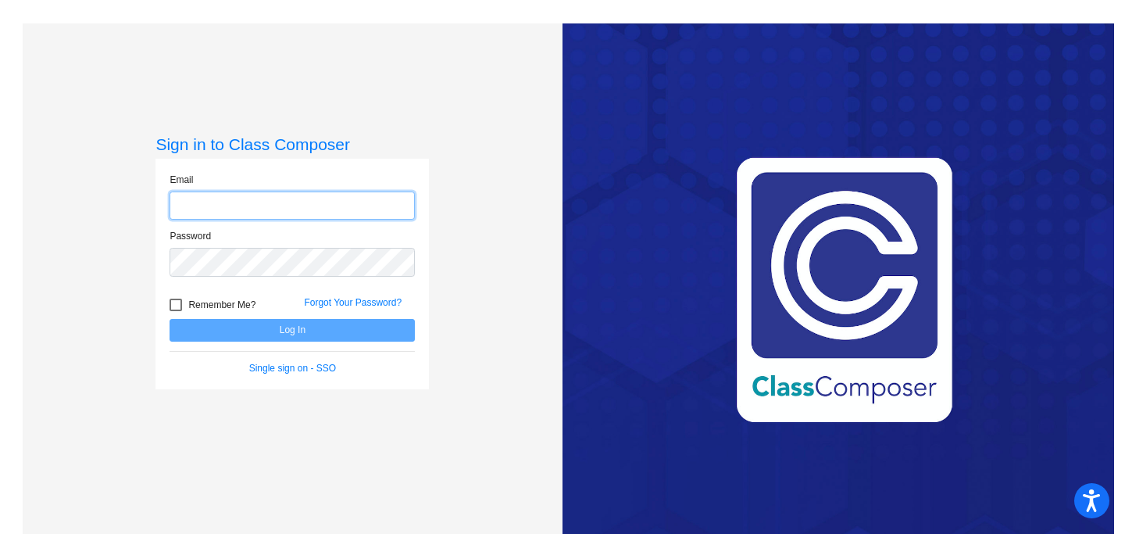
type input "[EMAIL_ADDRESS][DOMAIN_NAME]"
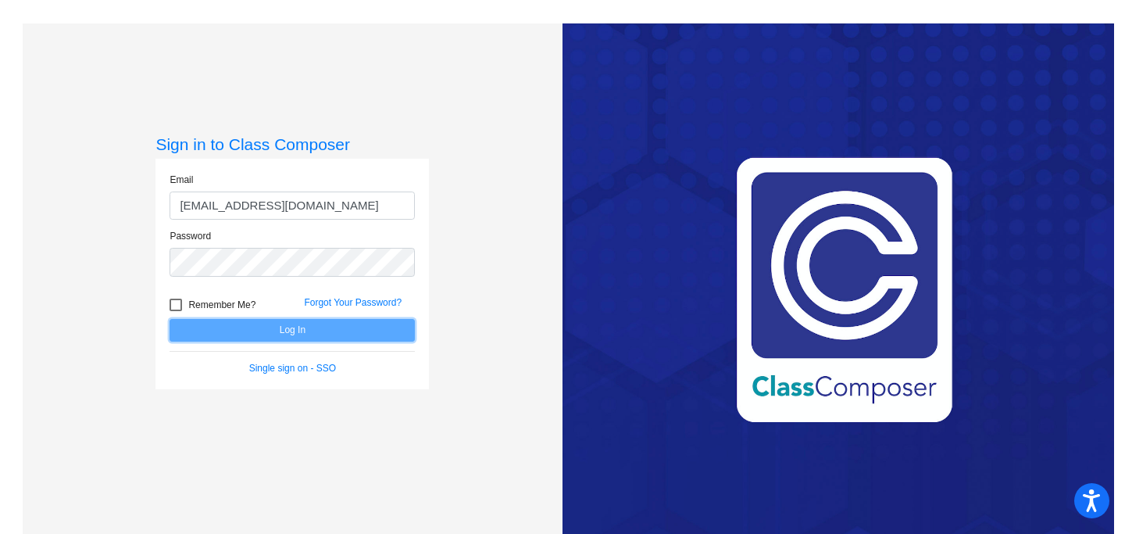
click at [301, 331] on button "Log In" at bounding box center [292, 330] width 245 height 23
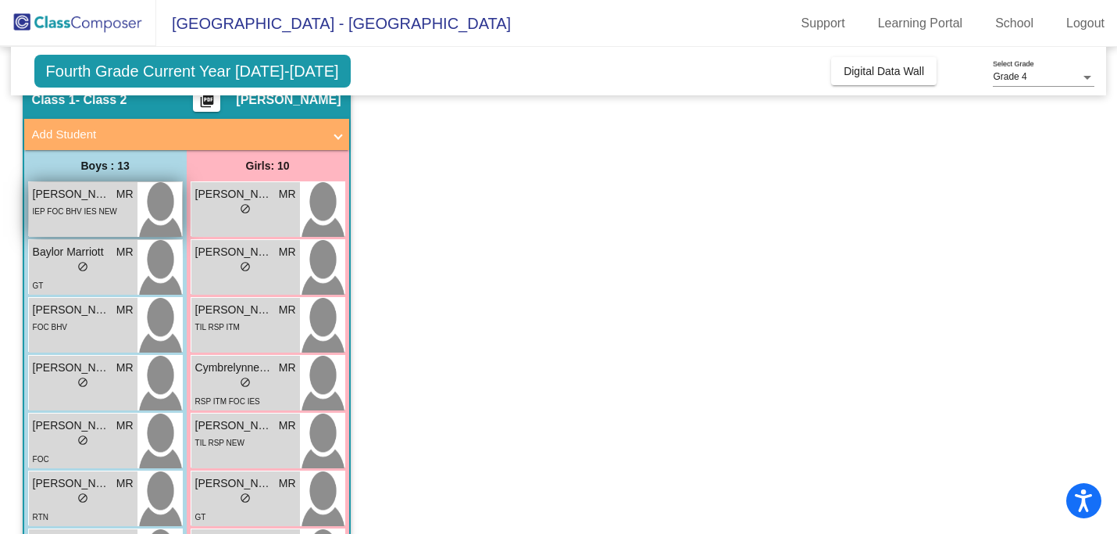
scroll to position [73, 0]
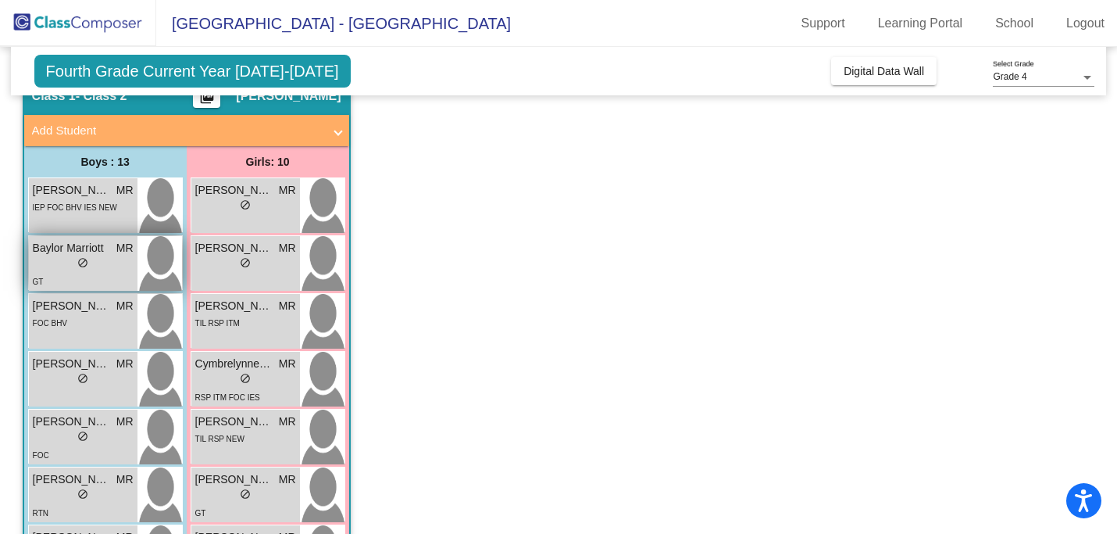
click at [107, 273] on div "GT" at bounding box center [83, 281] width 101 height 16
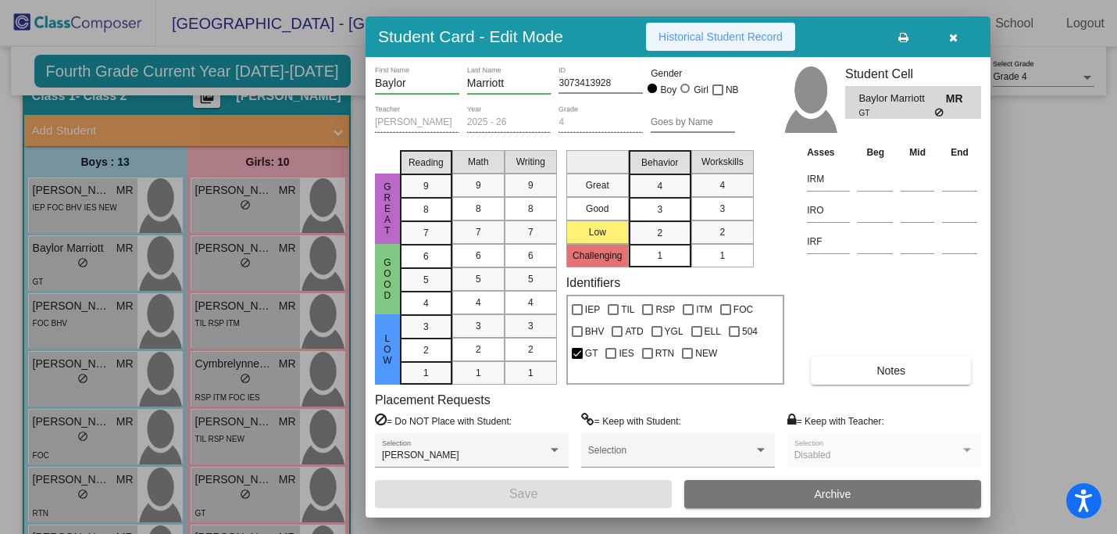
click at [698, 41] on span "Historical Student Record" at bounding box center [721, 36] width 124 height 13
click at [951, 39] on icon "button" at bounding box center [953, 37] width 9 height 11
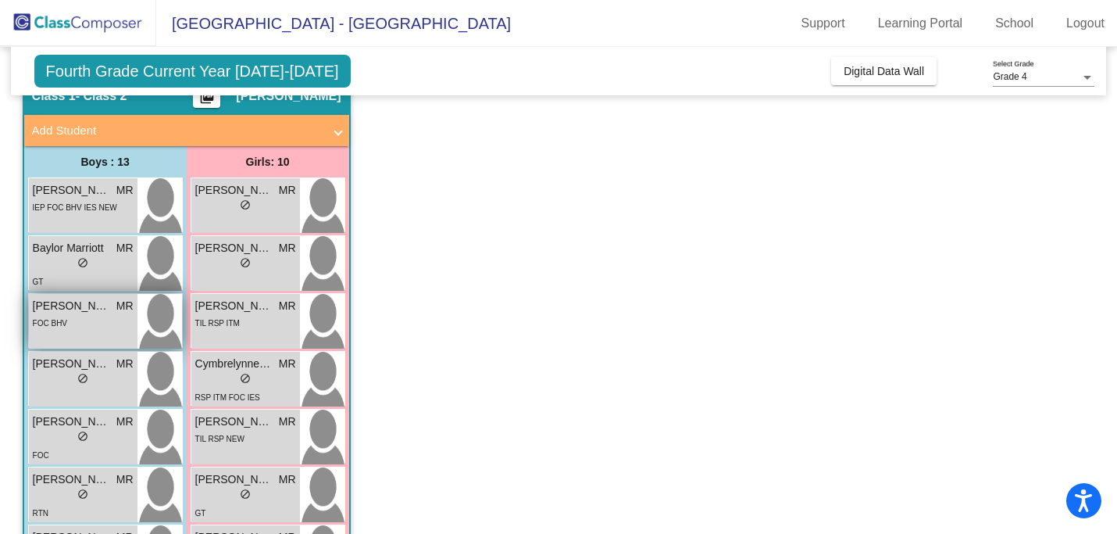
click at [106, 329] on div "FOC BHV" at bounding box center [83, 322] width 101 height 16
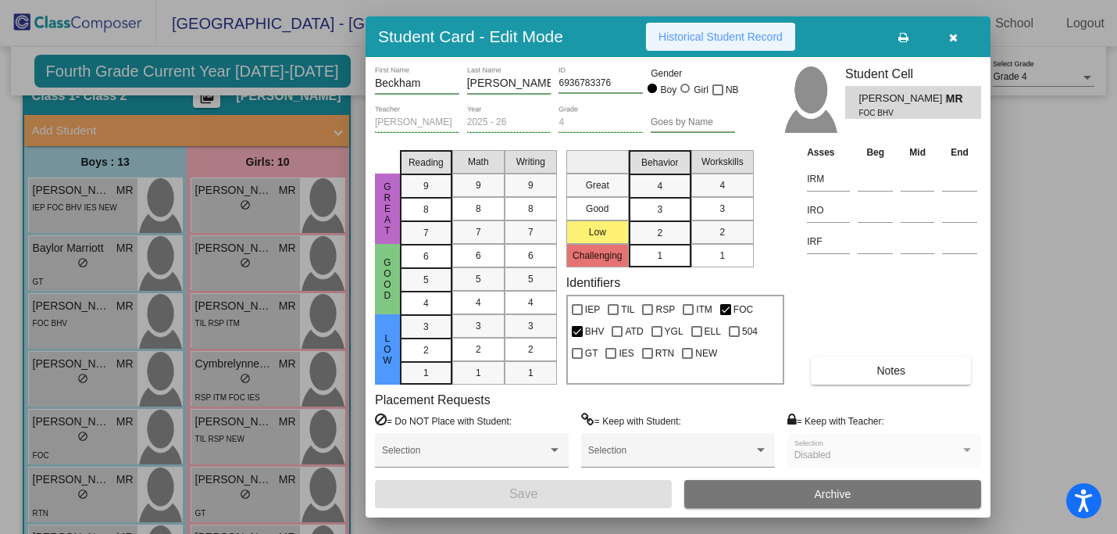
click at [731, 26] on button "Historical Student Record" at bounding box center [720, 37] width 149 height 28
click at [951, 44] on button "button" at bounding box center [953, 37] width 50 height 28
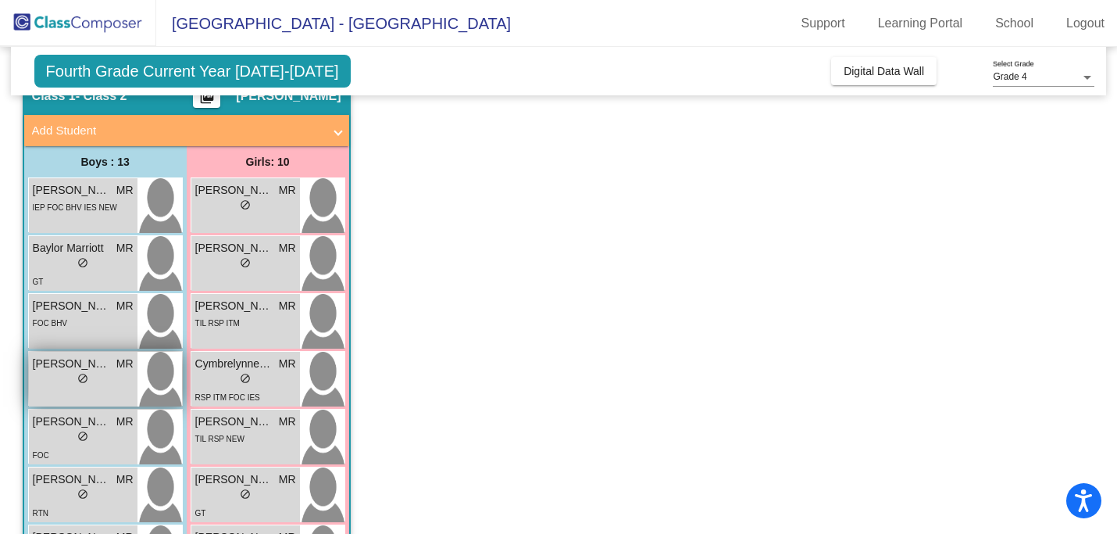
click at [104, 376] on div "lock do_not_disturb_alt" at bounding box center [83, 380] width 101 height 16
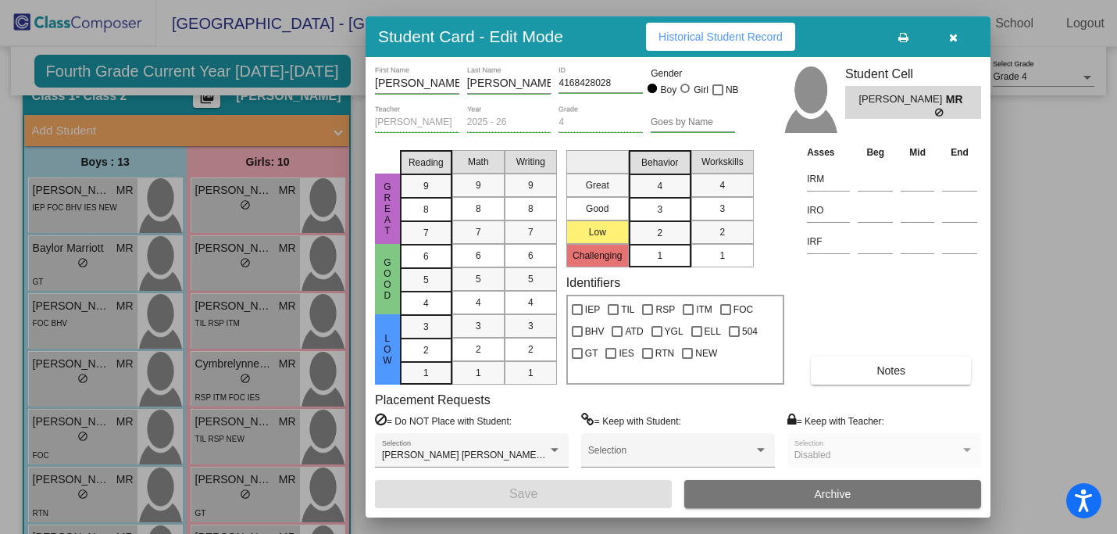
scroll to position [0, 0]
click at [698, 38] on span "Historical Student Record" at bounding box center [721, 36] width 124 height 13
click at [956, 35] on icon "button" at bounding box center [953, 37] width 9 height 11
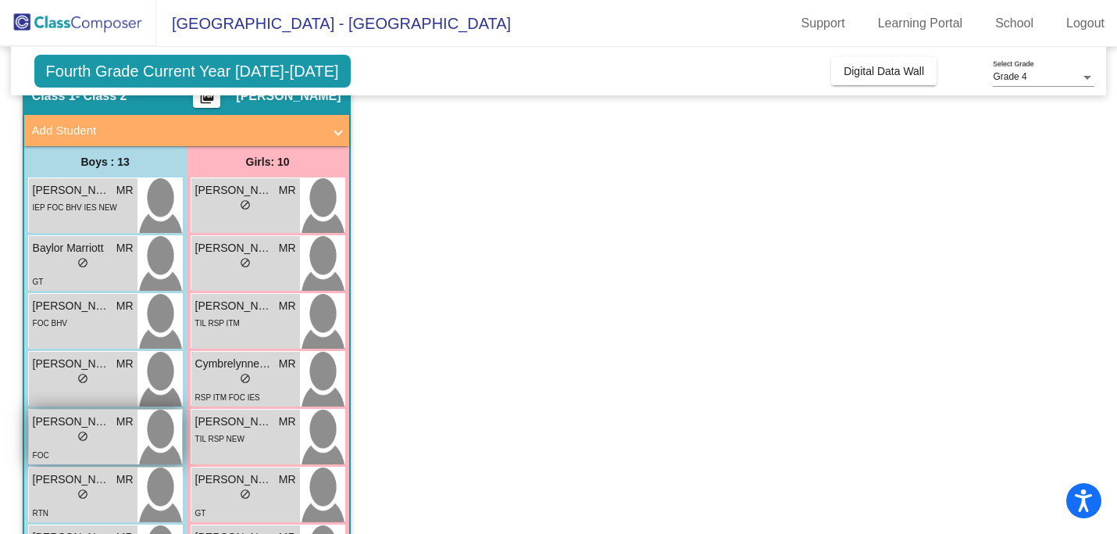
click at [83, 427] on span "[PERSON_NAME]" at bounding box center [72, 421] width 78 height 16
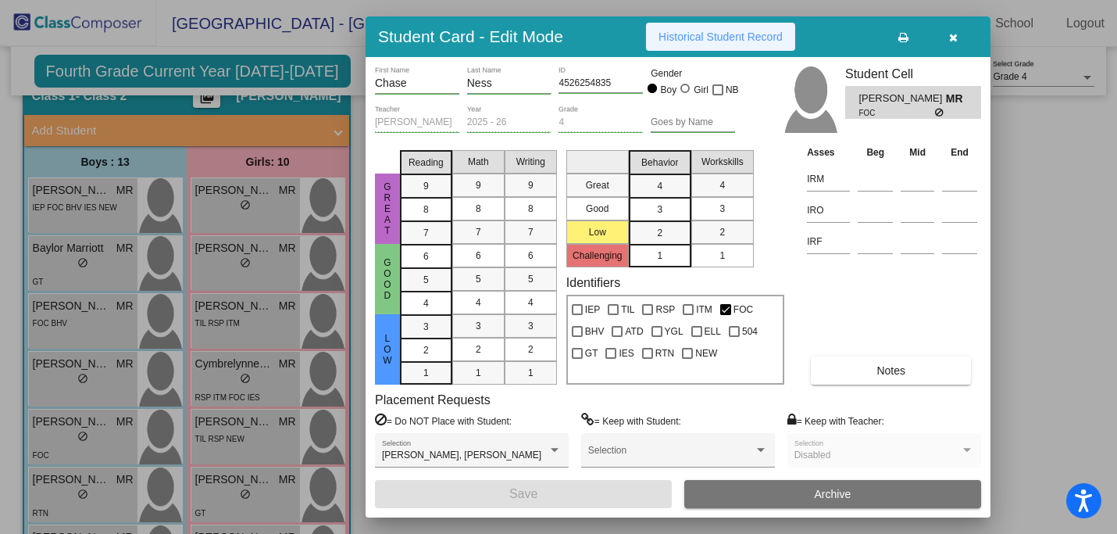
click at [701, 32] on span "Historical Student Record" at bounding box center [721, 36] width 124 height 13
click at [950, 37] on icon "button" at bounding box center [953, 37] width 9 height 11
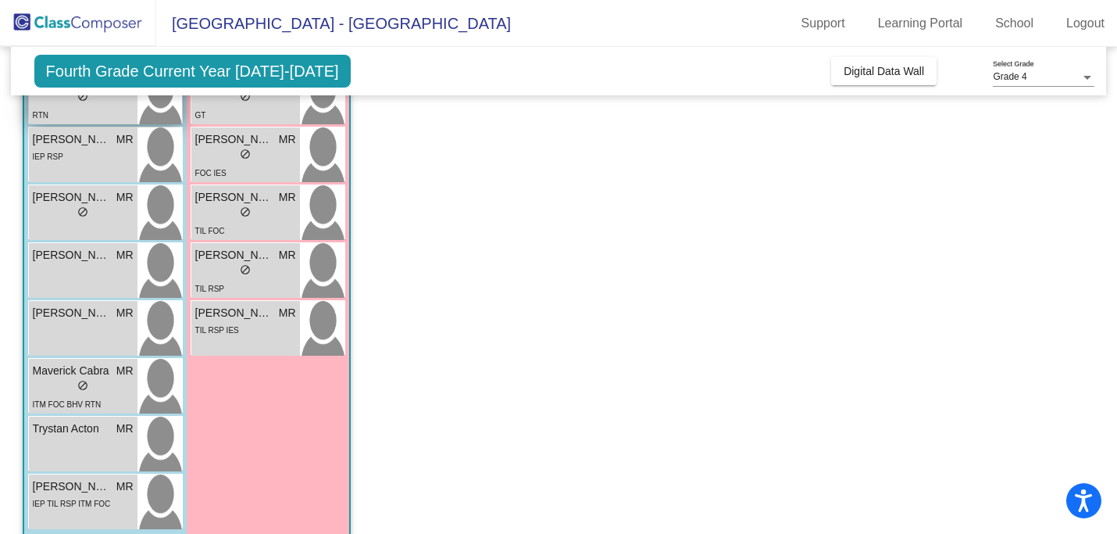
scroll to position [493, 0]
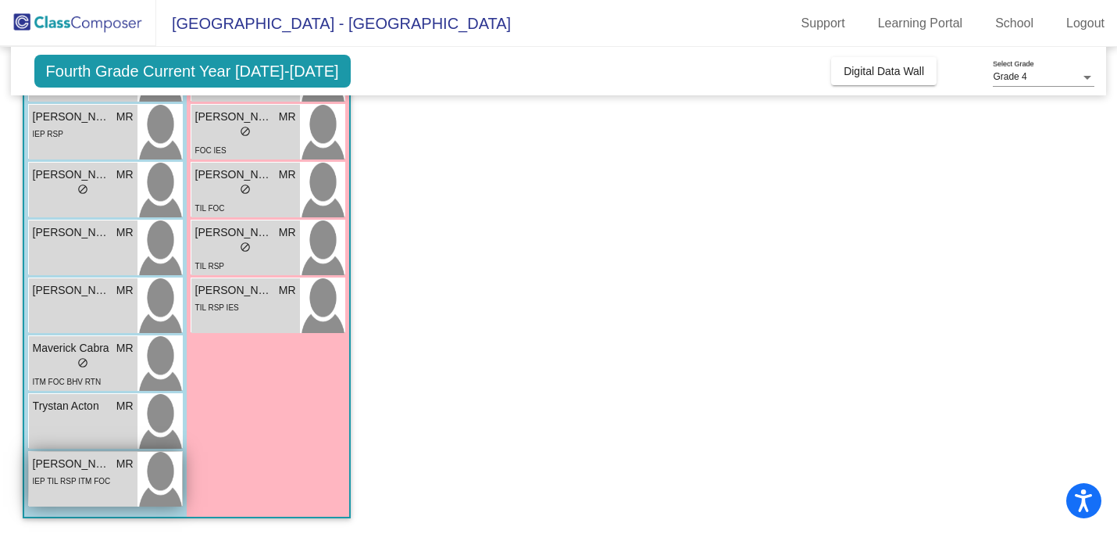
click at [75, 475] on div "IEP TIL RSP ITM FOC" at bounding box center [72, 480] width 78 height 16
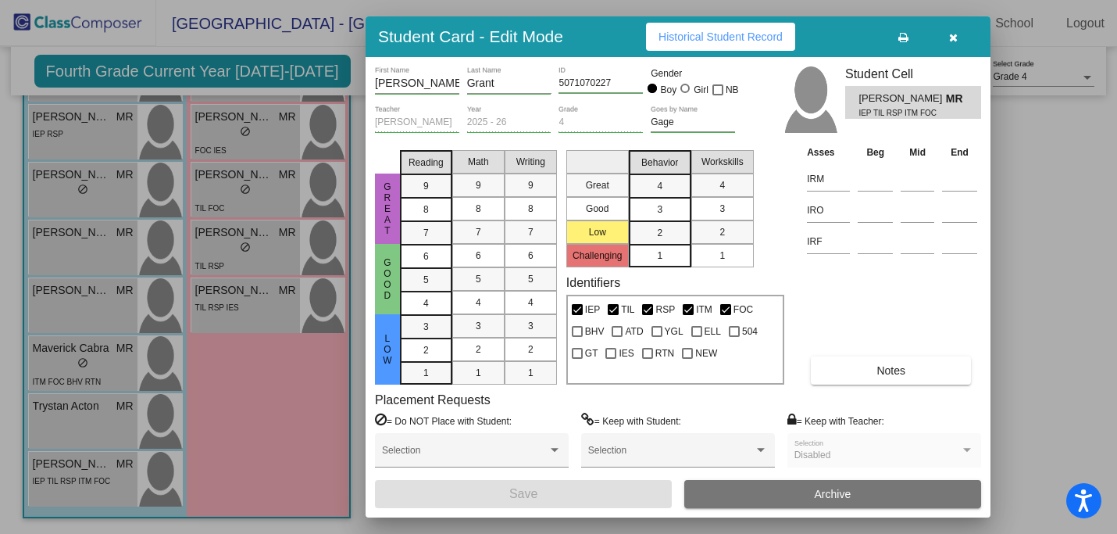
click at [751, 34] on span "Historical Student Record" at bounding box center [721, 36] width 124 height 13
click at [958, 32] on button "button" at bounding box center [953, 37] width 50 height 28
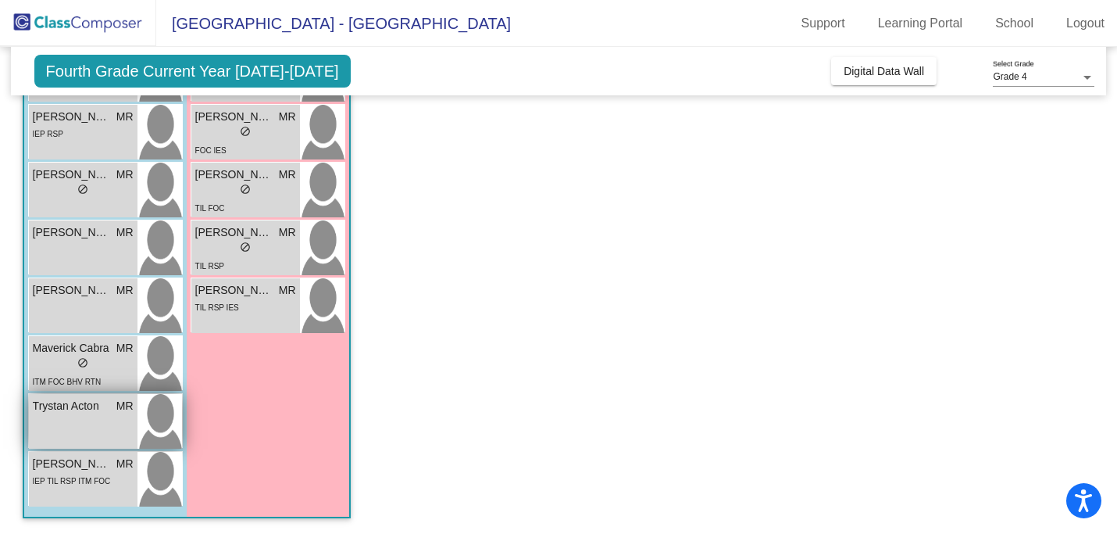
click at [101, 420] on div "Trystan Acton MR [PERSON_NAME] do_not_disturb_alt" at bounding box center [83, 421] width 109 height 55
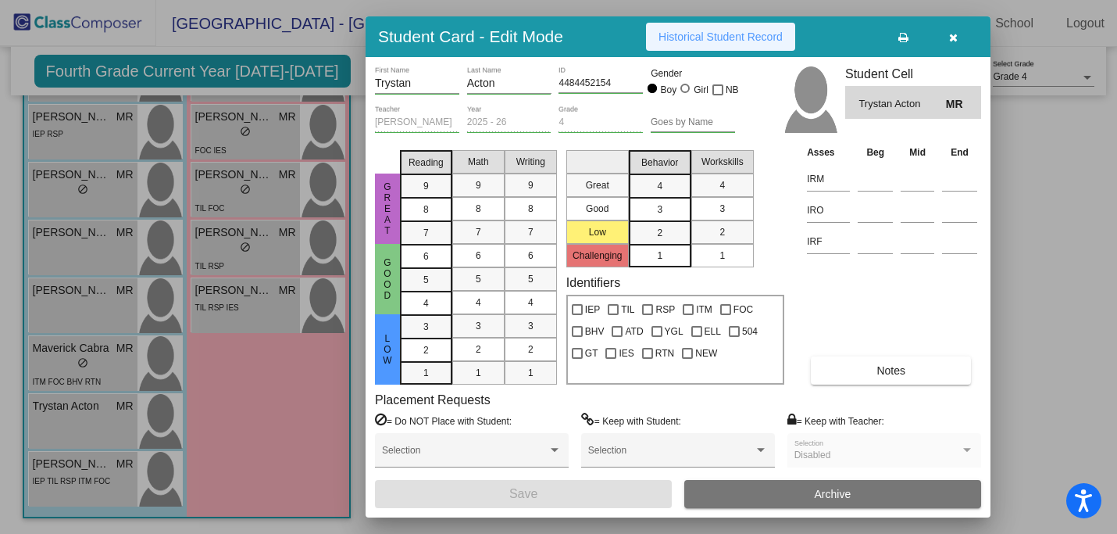
click at [743, 38] on span "Historical Student Record" at bounding box center [721, 36] width 124 height 13
click at [951, 35] on icon "button" at bounding box center [953, 37] width 9 height 11
